Goal: Task Accomplishment & Management: Use online tool/utility

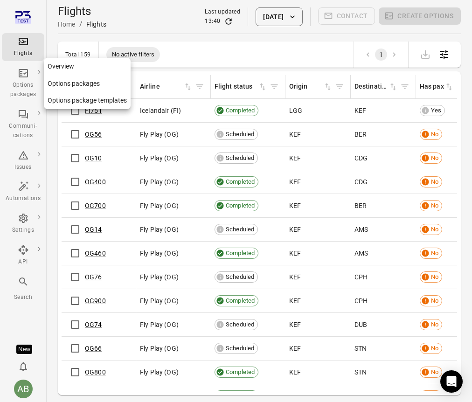
click at [28, 73] on icon "Main navigation" at bounding box center [23, 73] width 11 height 11
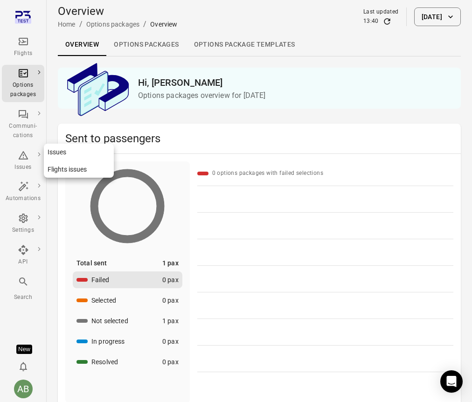
click at [19, 163] on div "Issues" at bounding box center [23, 167] width 35 height 9
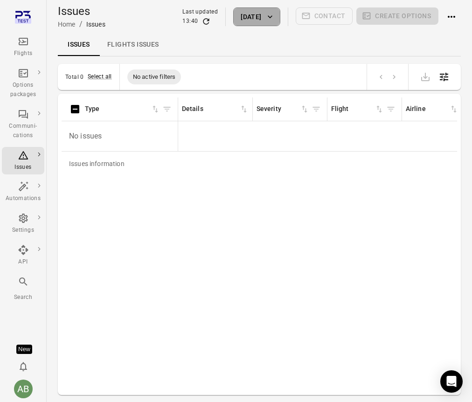
click at [266, 14] on button "[DATE]" at bounding box center [256, 16] width 47 height 19
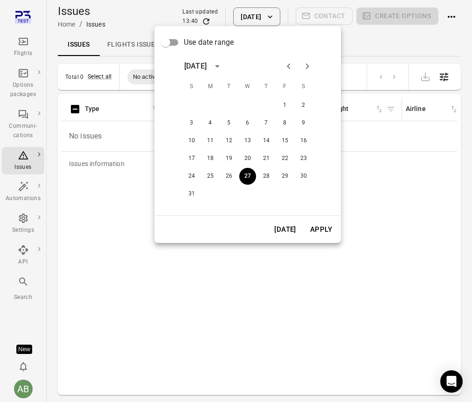
click at [287, 68] on icon "Previous month" at bounding box center [288, 66] width 11 height 11
click at [309, 68] on icon "Next month" at bounding box center [307, 66] width 11 height 11
click at [207, 55] on div "[DATE] S M T W T F S 1 2 3 4 5 6 7 8 9 10 11 12 13 14 15 16 17 18 19 20 21 22 2…" at bounding box center [247, 129] width 149 height 157
click at [203, 44] on span "Use date range" at bounding box center [209, 42] width 50 height 11
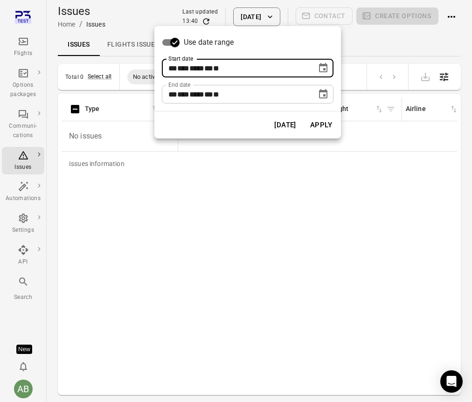
click at [282, 63] on div "** *** **** ** * **" at bounding box center [240, 68] width 142 height 19
click at [326, 70] on icon "Choose date, selected date is Aug 27, 2025" at bounding box center [323, 68] width 11 height 11
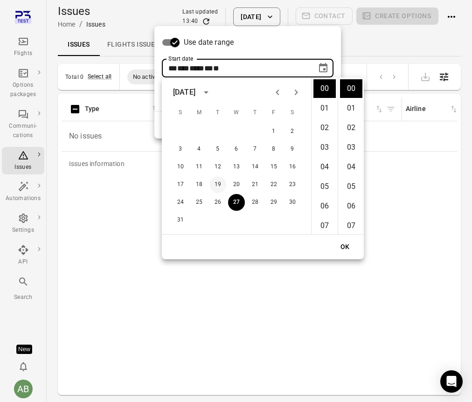
click at [216, 178] on button "19" at bounding box center [218, 184] width 17 height 17
type input "**********"
click at [311, 40] on div "Use date range" at bounding box center [248, 43] width 172 height 18
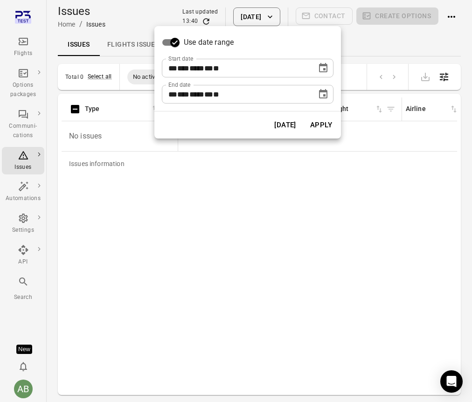
click at [265, 90] on div "** *** **** ** * **" at bounding box center [240, 94] width 142 height 19
click at [322, 95] on icon "Choose date, selected date is Aug 27, 2025" at bounding box center [323, 94] width 11 height 11
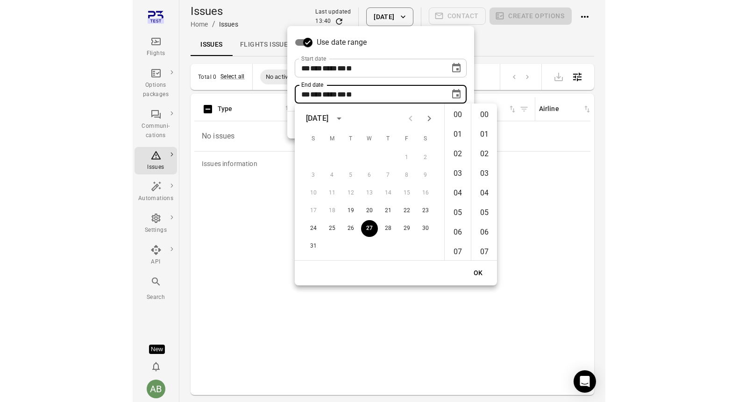
scroll to position [1157, 0]
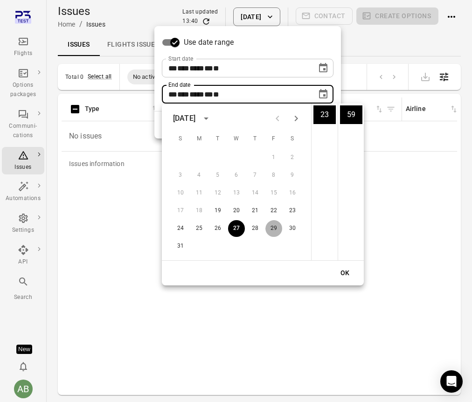
click at [275, 230] on button "29" at bounding box center [274, 228] width 17 height 17
click at [239, 226] on button "27" at bounding box center [236, 228] width 17 height 17
type input "**********"
click at [198, 263] on div "OK" at bounding box center [263, 273] width 202 height 25
click at [117, 253] on div at bounding box center [236, 201] width 472 height 402
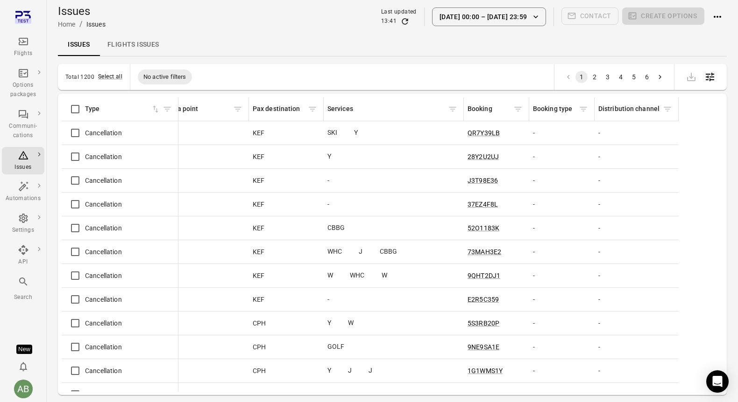
scroll to position [0, 1181]
click at [472, 109] on icon "Filter by pax booking type" at bounding box center [581, 109] width 9 height 9
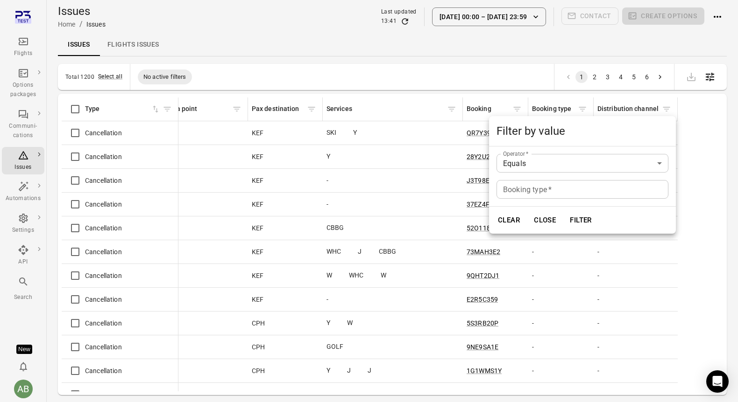
click at [472, 38] on div at bounding box center [369, 201] width 738 height 402
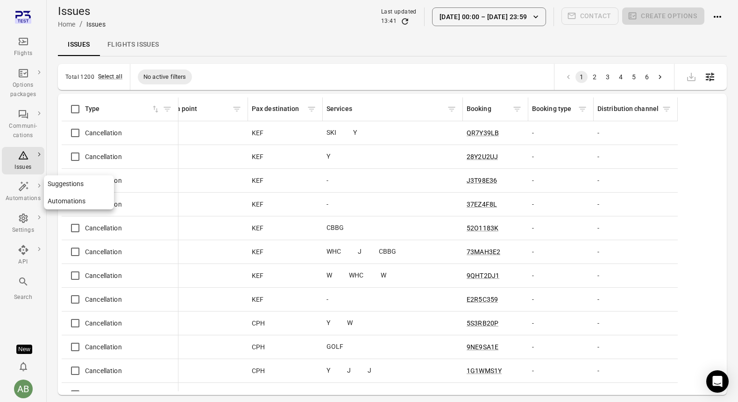
click at [23, 194] on div "Automations" at bounding box center [23, 192] width 35 height 22
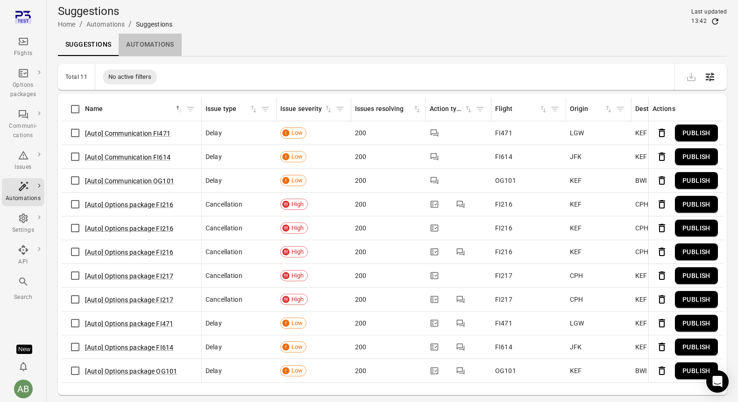
click at [150, 43] on link "Automations" at bounding box center [150, 45] width 63 height 22
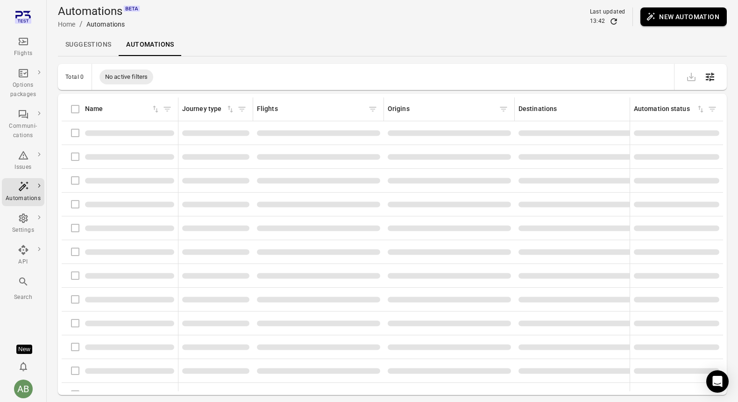
click at [472, 15] on button "New automation" at bounding box center [683, 16] width 86 height 19
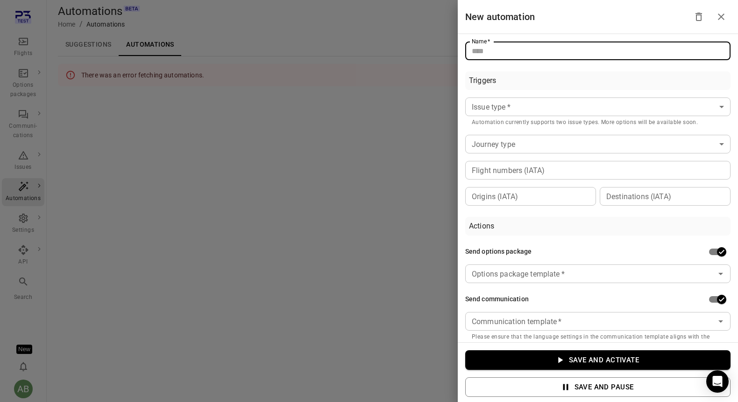
click at [472, 44] on input "Name   *" at bounding box center [597, 51] width 265 height 19
type input "**********"
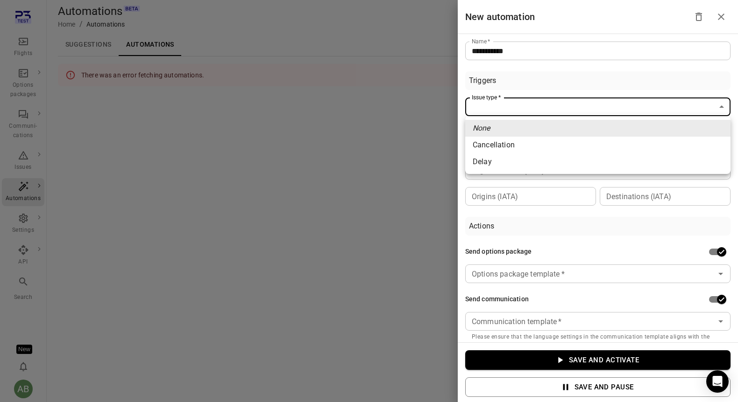
click at [472, 111] on body "**********" at bounding box center [369, 201] width 738 height 402
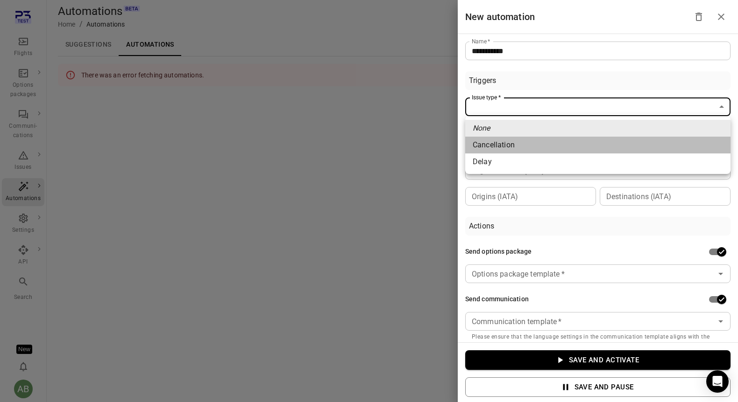
click at [472, 142] on li "Cancellation" at bounding box center [597, 145] width 265 height 17
type input "**********"
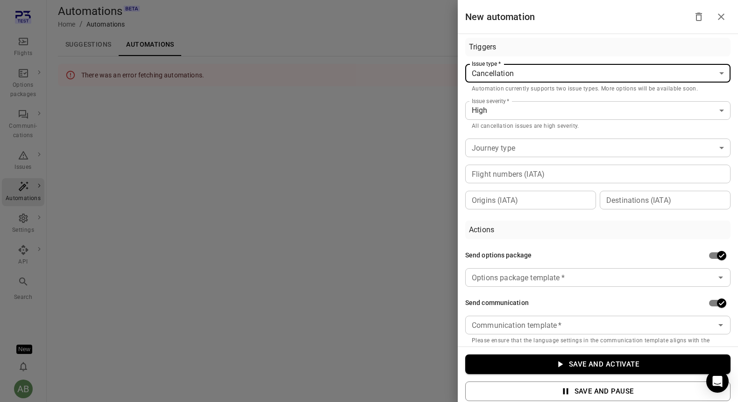
scroll to position [49, 0]
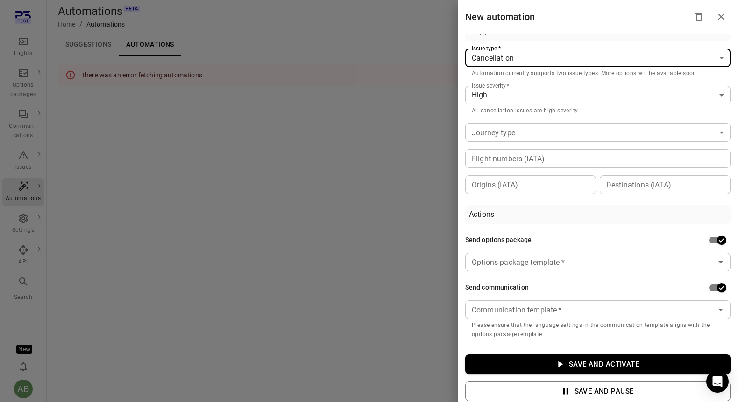
click at [472, 14] on icon "Close drawer" at bounding box center [720, 16] width 11 height 11
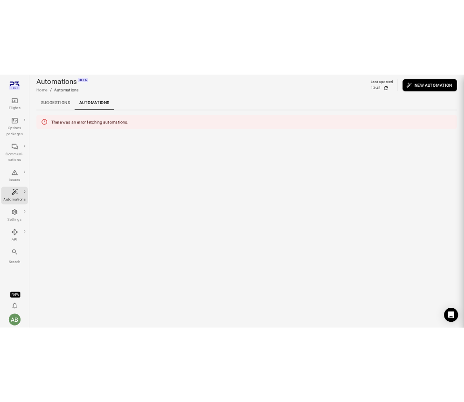
scroll to position [16, 0]
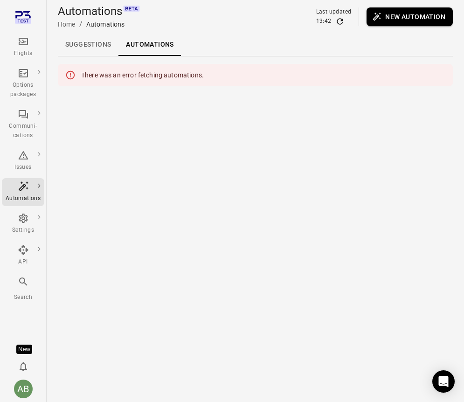
click at [402, 22] on button "New automation" at bounding box center [410, 16] width 86 height 19
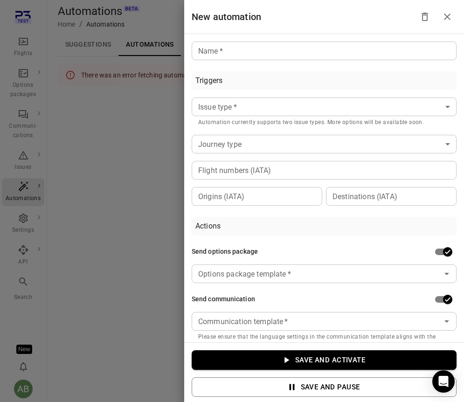
click at [358, 107] on body "Flights Options packages Communi-cations Issues Automations Settings API Search…" at bounding box center [232, 201] width 464 height 402
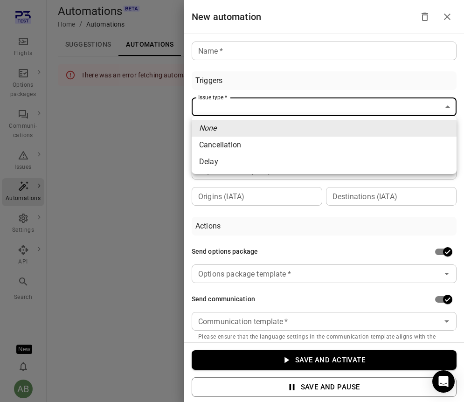
click at [356, 79] on div at bounding box center [232, 201] width 464 height 402
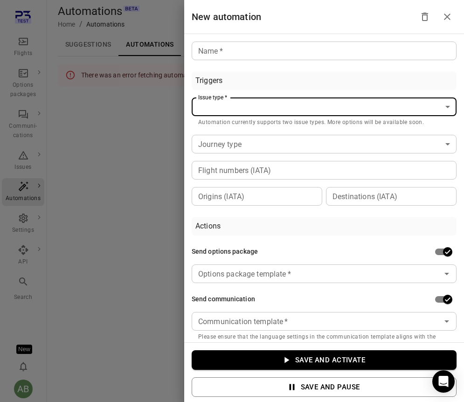
click at [322, 139] on body "Flights Options packages Communi-cations Issues Automations Settings API Search…" at bounding box center [232, 201] width 464 height 402
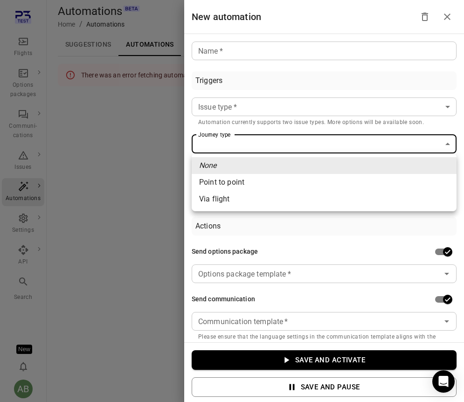
click at [342, 73] on div at bounding box center [232, 201] width 464 height 402
